Goal: Transaction & Acquisition: Purchase product/service

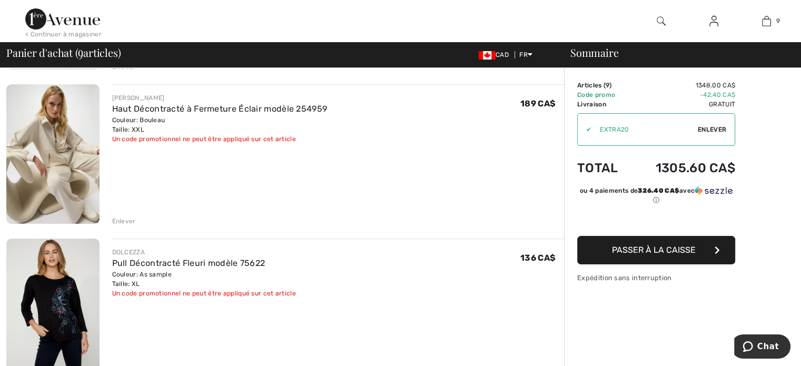
scroll to position [263, 0]
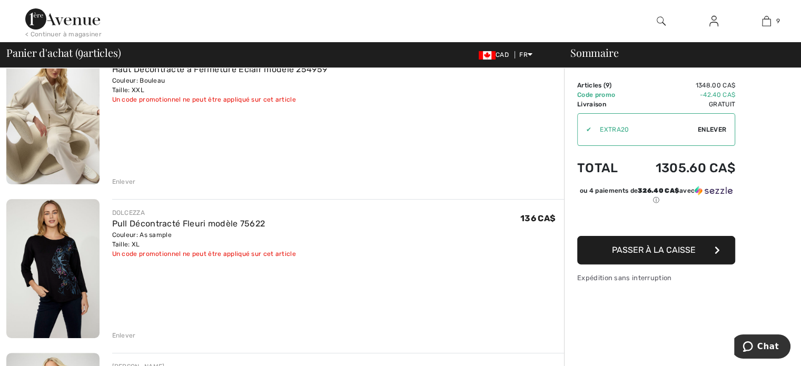
click at [604, 247] on button "Passer à la caisse" at bounding box center [656, 250] width 158 height 28
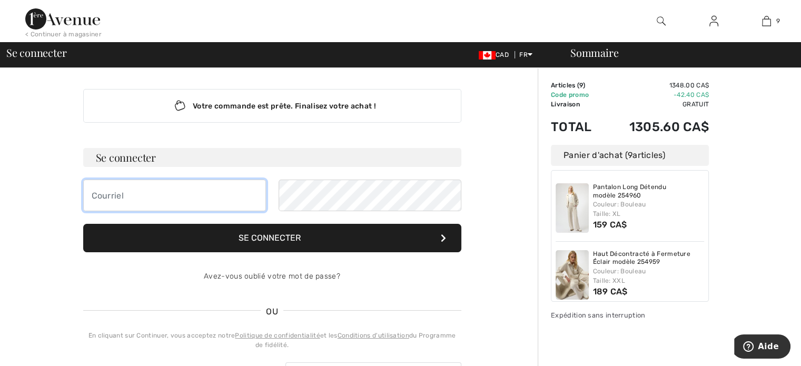
click at [156, 197] on input "email" at bounding box center [174, 196] width 183 height 32
type input "mimbeault@parcourriel.ca"
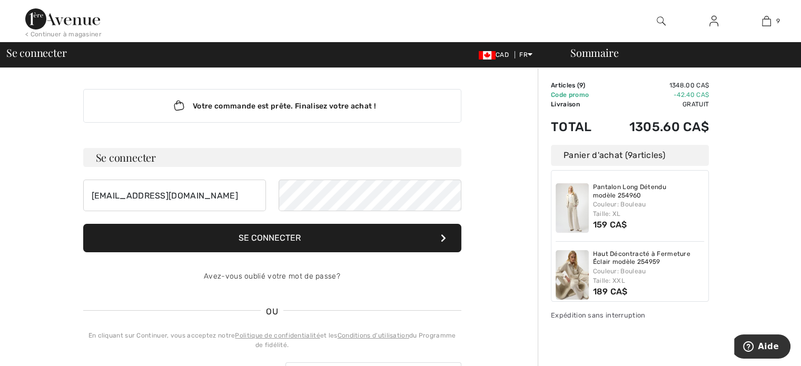
click at [341, 235] on button "Se connecter" at bounding box center [272, 238] width 378 height 28
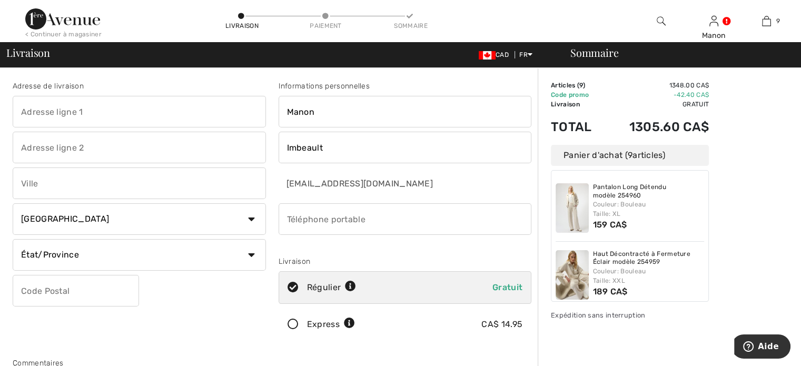
click at [89, 112] on input "text" at bounding box center [139, 112] width 253 height 32
type input "891 Rue Aucoin"
type input "202"
type input "Berthierville"
select select "QC"
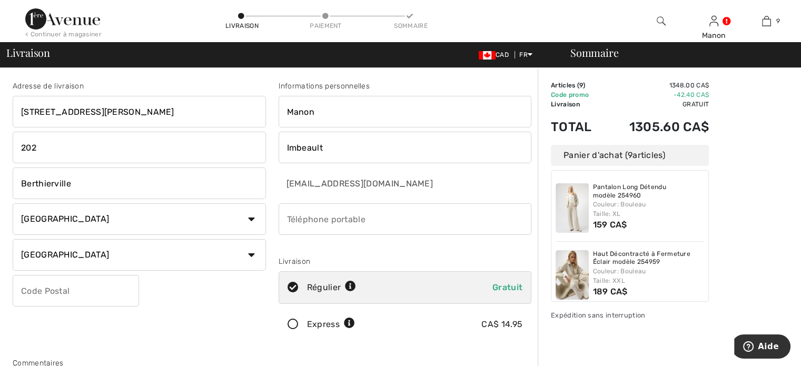
type input "J0K 1A0"
type input "5145949924"
type input "J0K1A0"
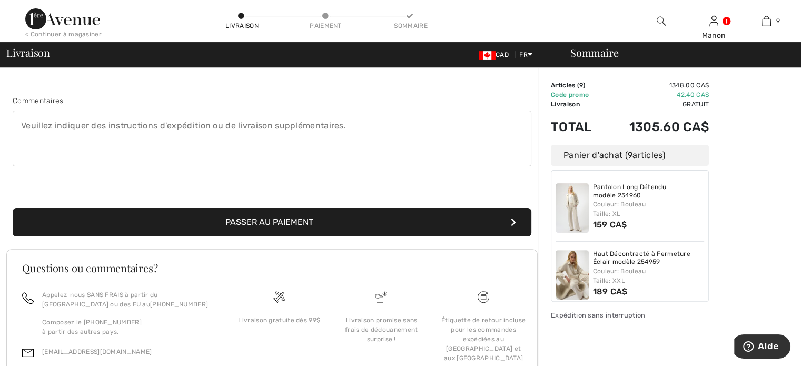
scroll to position [263, 0]
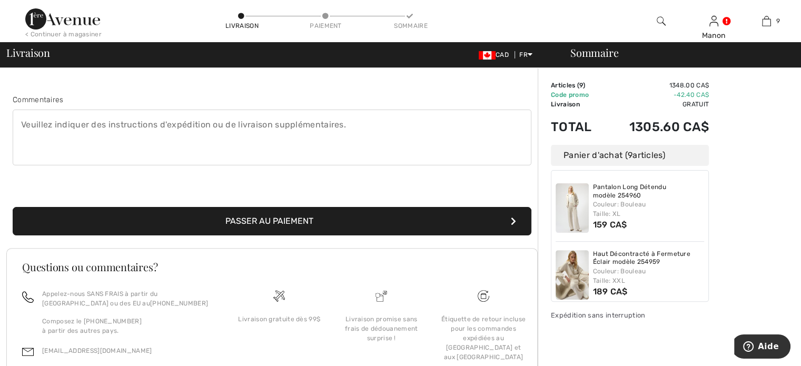
click at [154, 144] on textarea at bounding box center [272, 137] width 519 height 56
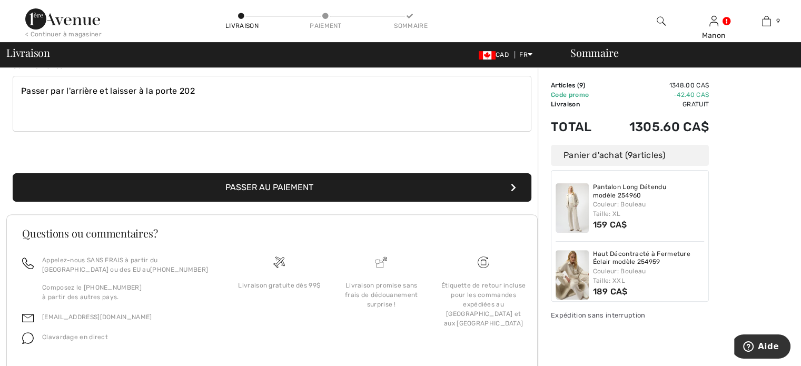
scroll to position [316, 0]
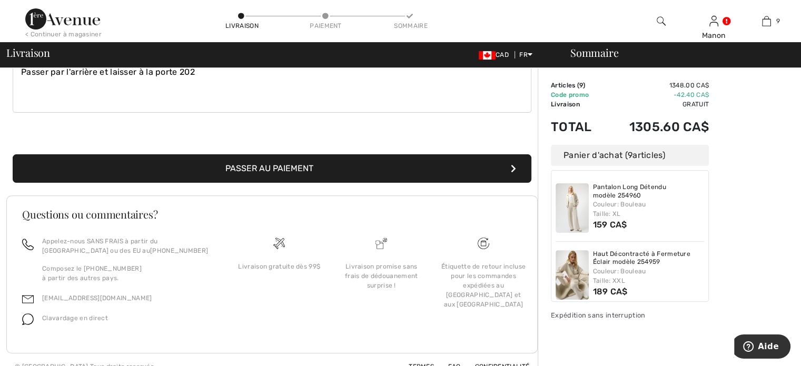
type textarea "Passer par l'arrière et laisser à la porte 202"
click at [176, 168] on button "Passer au paiement" at bounding box center [272, 168] width 519 height 28
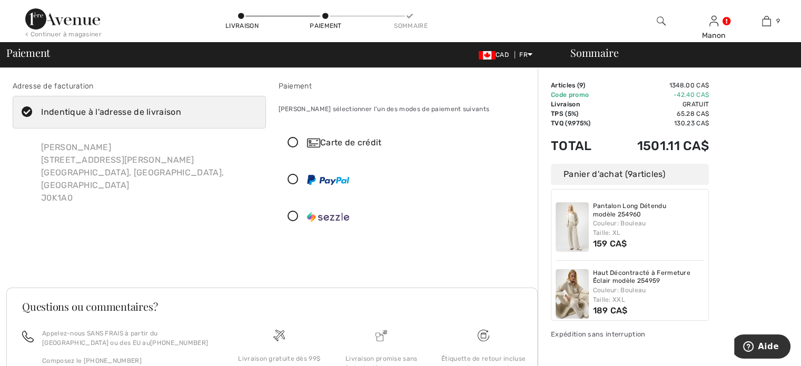
click at [299, 140] on icon at bounding box center [293, 142] width 28 height 11
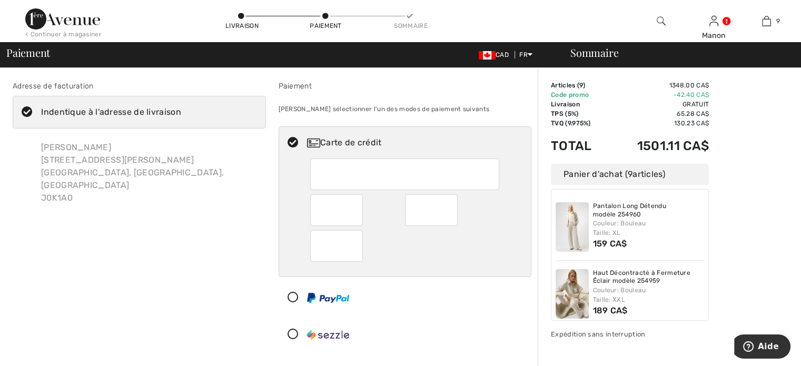
click at [449, 312] on div "Carte de crédit" at bounding box center [404, 238] width 253 height 224
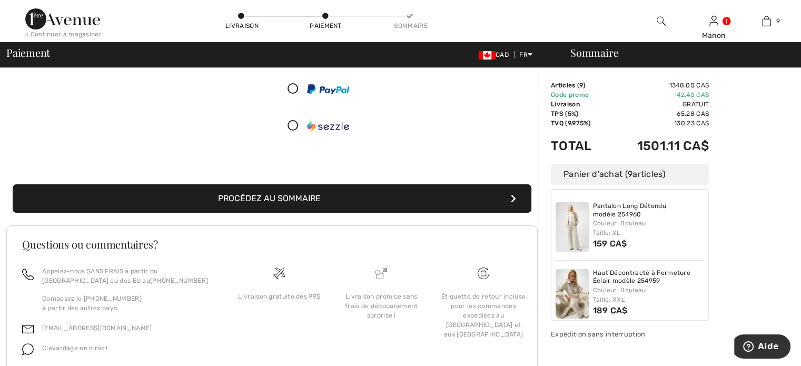
scroll to position [211, 0]
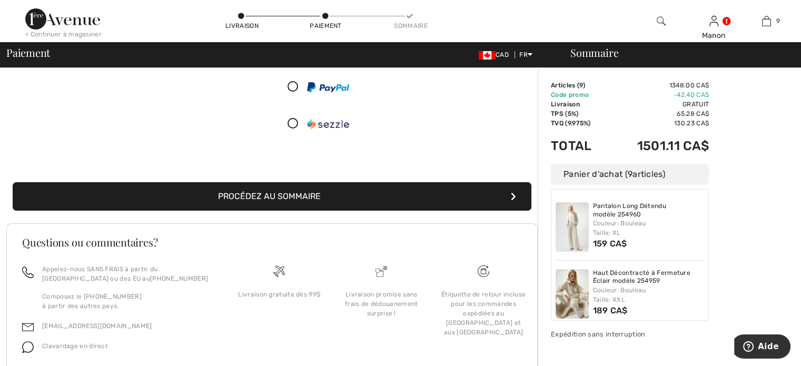
click at [328, 198] on button "Procédez au sommaire" at bounding box center [272, 196] width 519 height 28
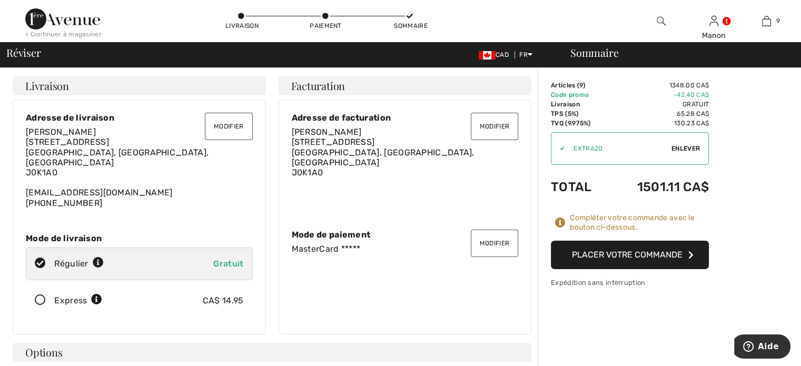
click at [567, 250] on button "Placer votre commande" at bounding box center [630, 255] width 158 height 28
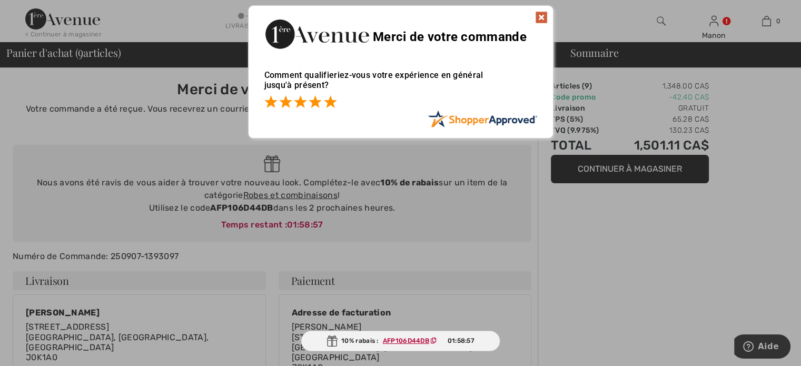
click at [335, 99] on span at bounding box center [330, 101] width 13 height 13
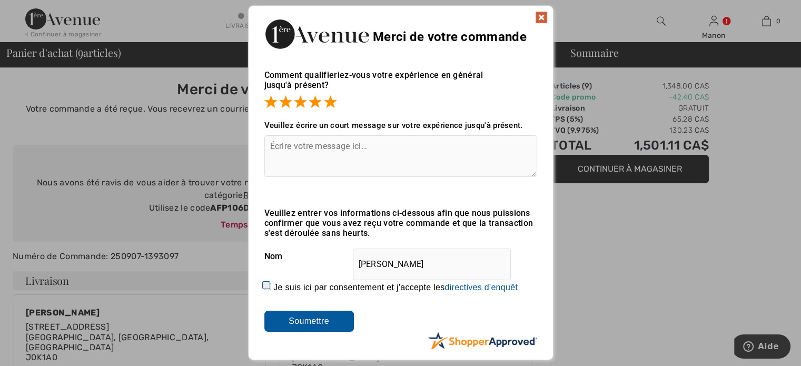
click at [542, 16] on img at bounding box center [541, 17] width 13 height 13
